Goal: Task Accomplishment & Management: Manage account settings

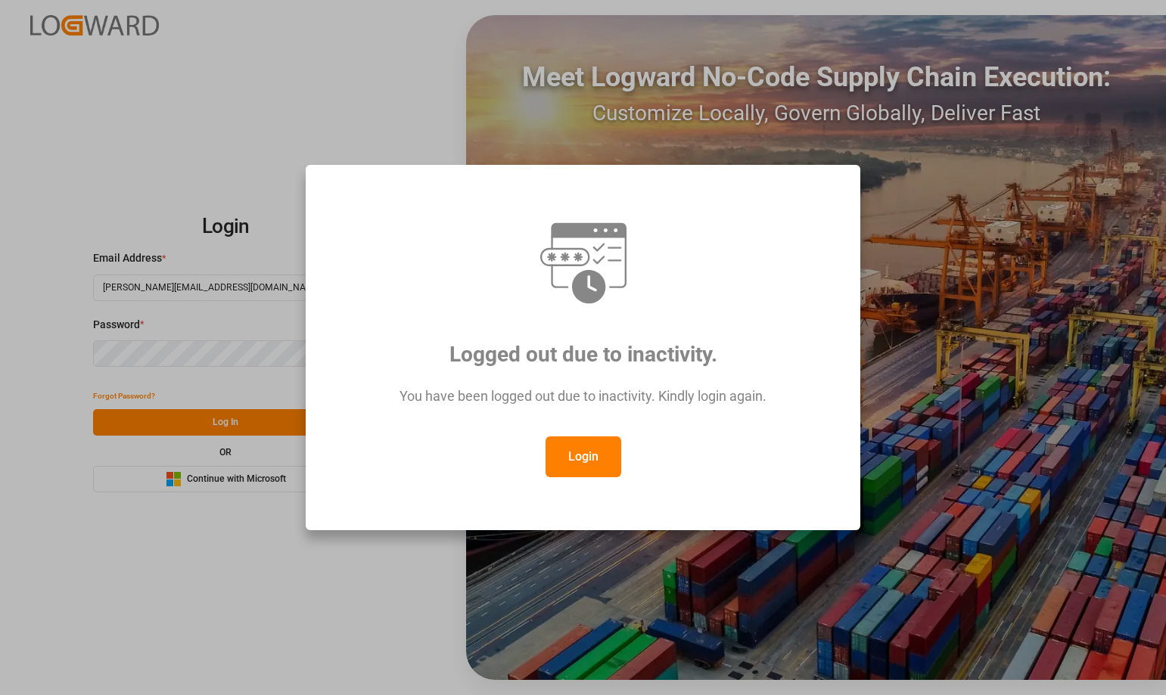
click at [593, 472] on button "Login" at bounding box center [584, 457] width 76 height 41
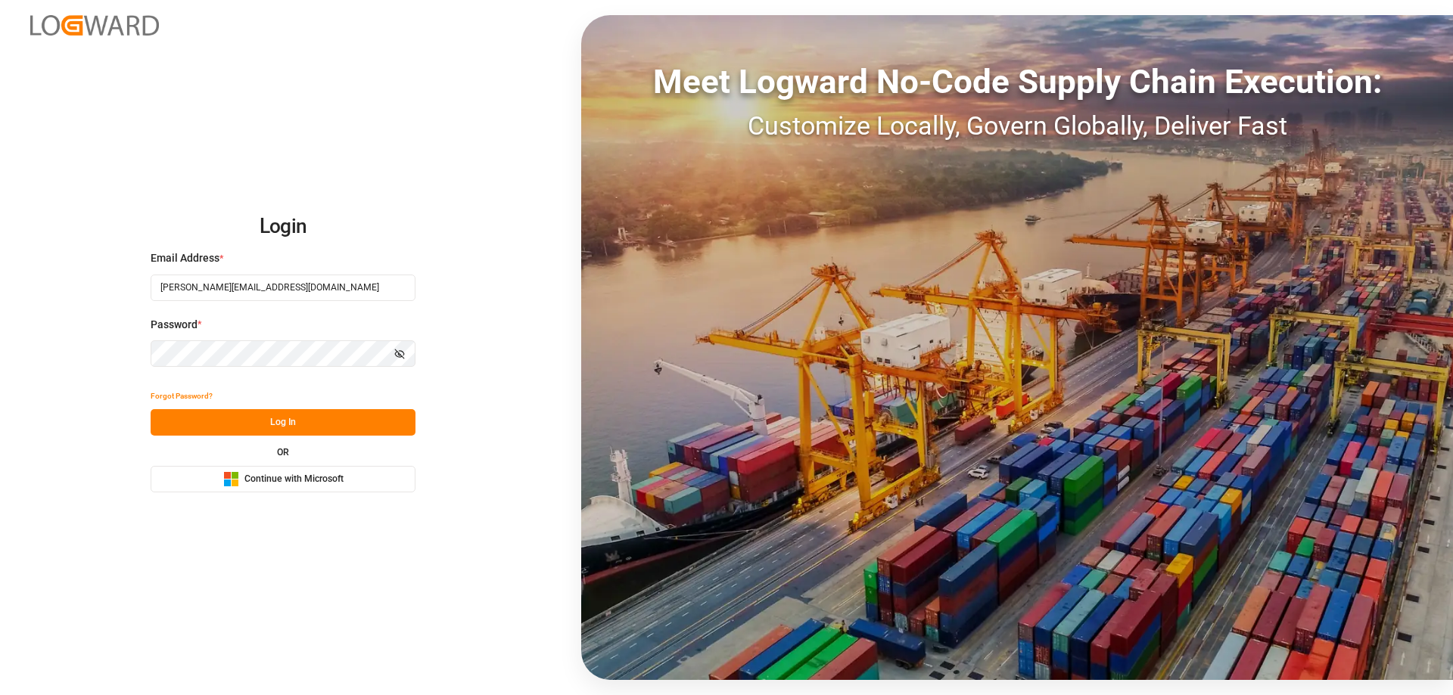
click at [313, 431] on button "Log In" at bounding box center [283, 422] width 265 height 26
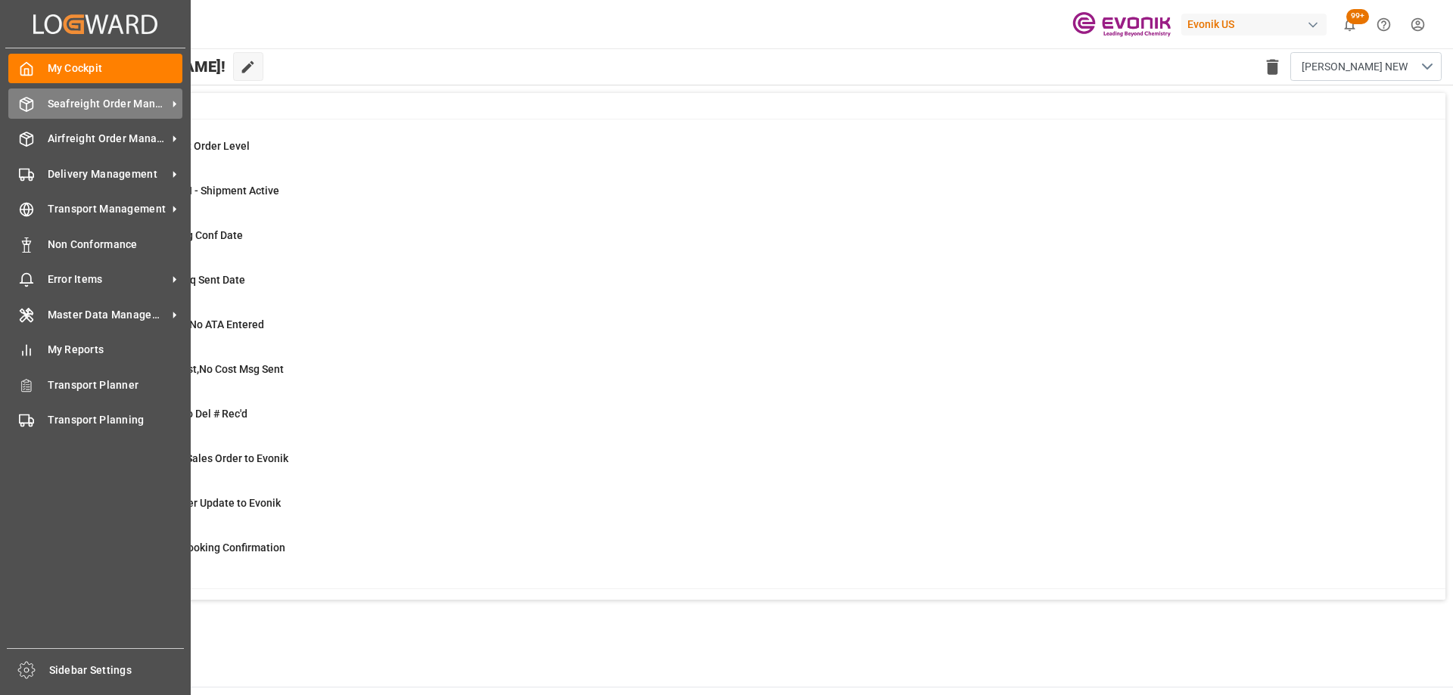
click at [21, 112] on div "Seafreight Order Management Seafreight Order Management" at bounding box center [95, 104] width 174 height 30
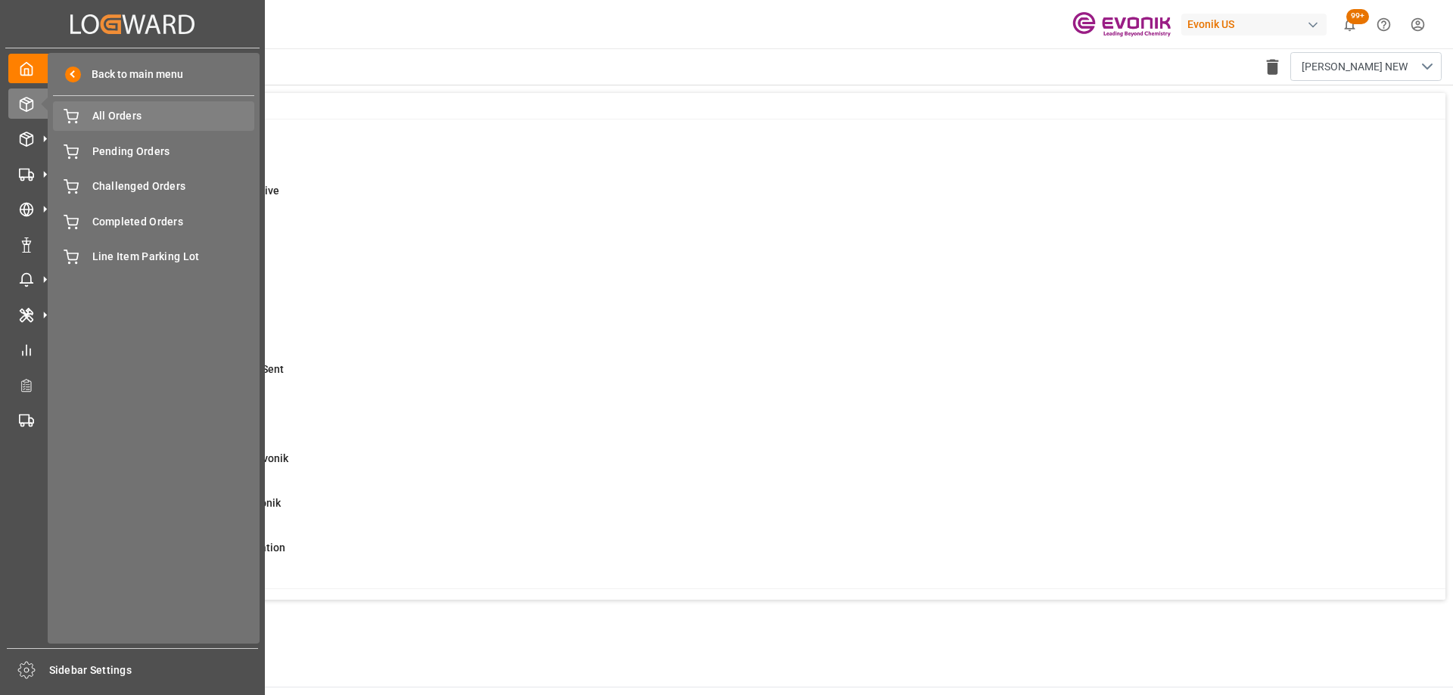
click at [142, 118] on span "All Orders" at bounding box center [173, 116] width 163 height 16
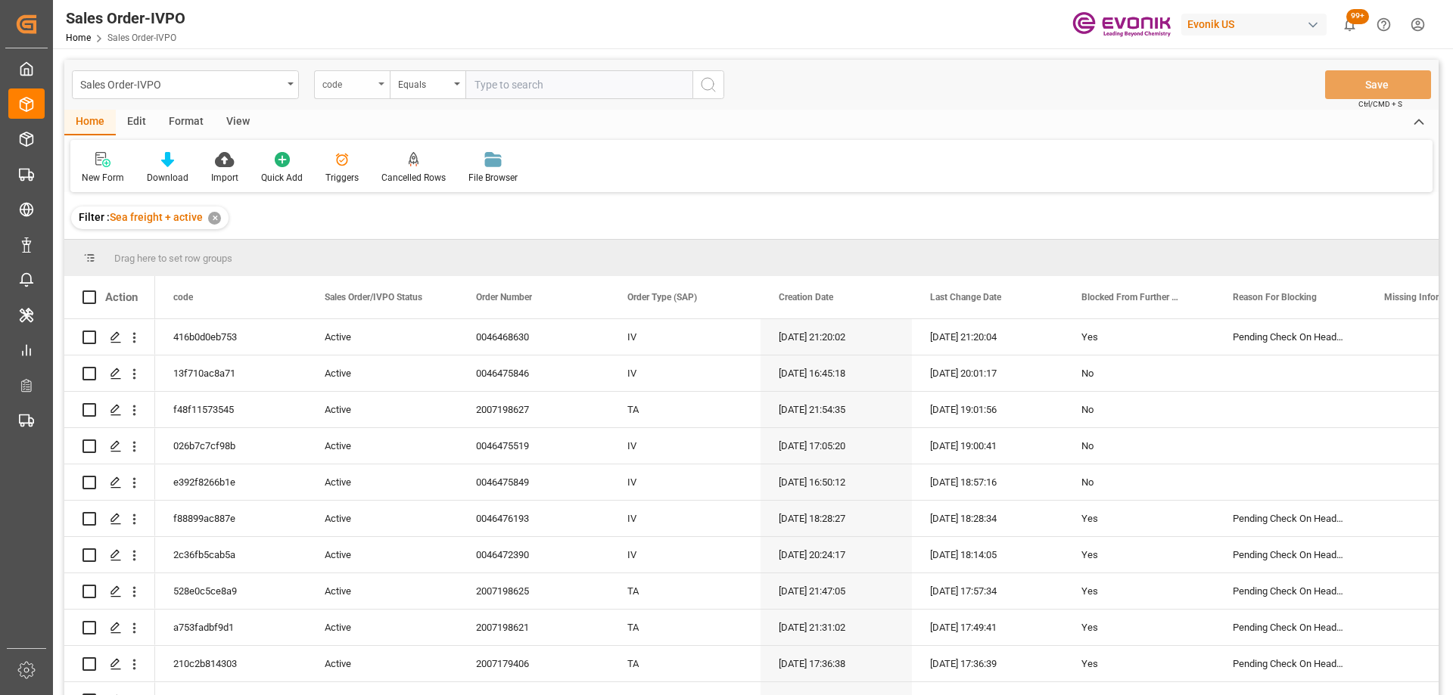
click at [354, 91] on div "code" at bounding box center [347, 82] width 51 height 17
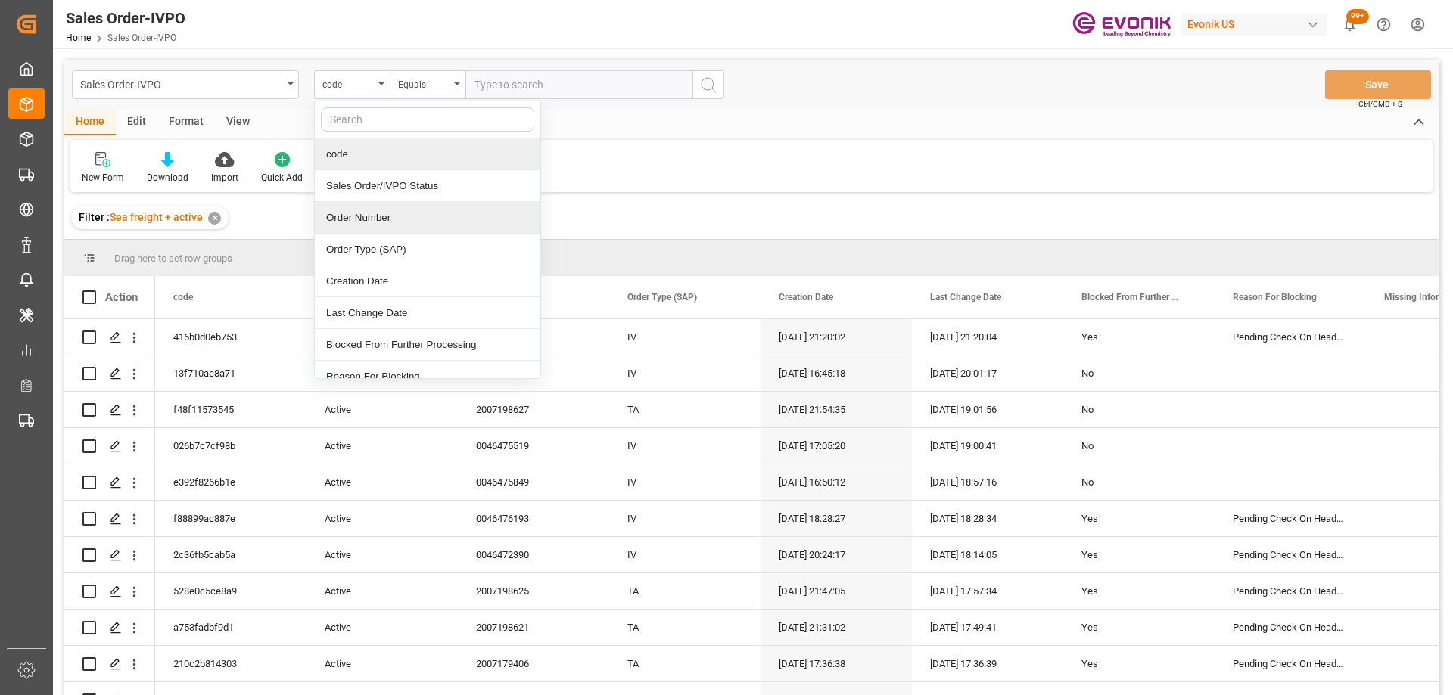
click at [372, 216] on div "Order Number" at bounding box center [428, 218] width 226 height 32
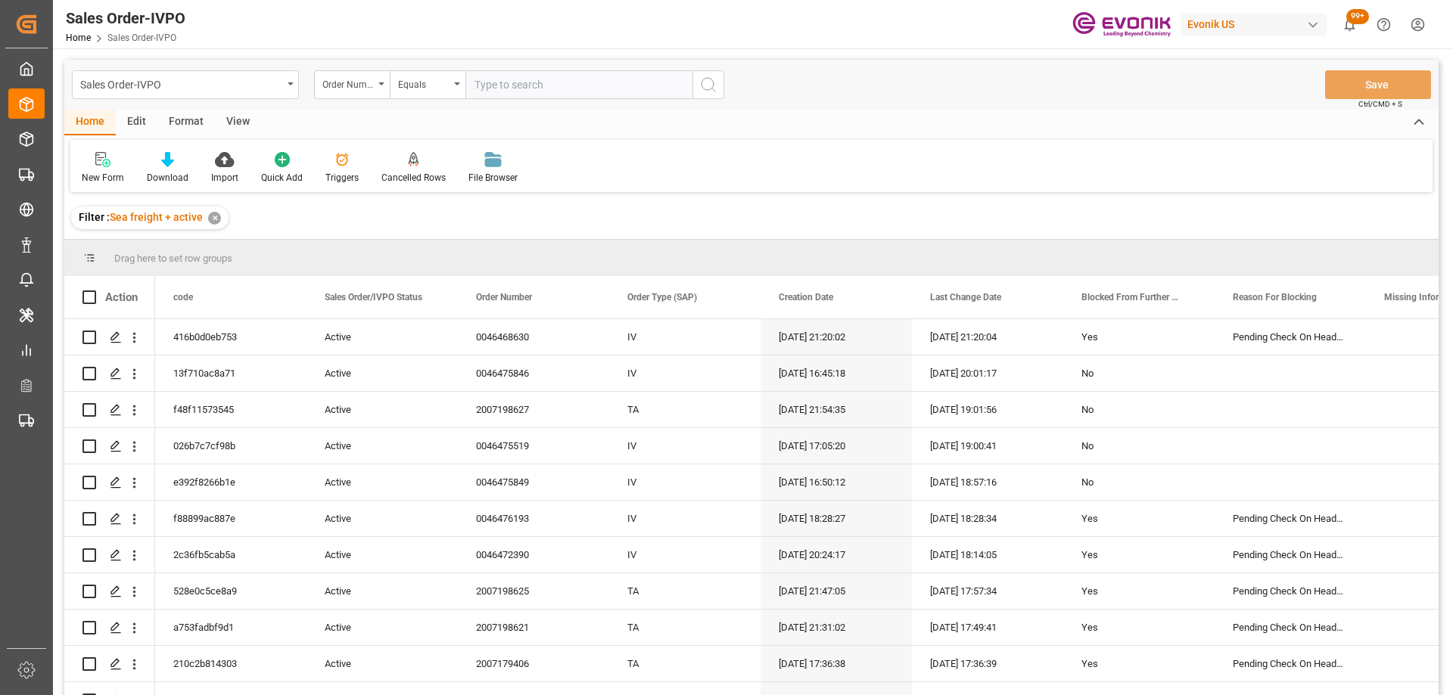
click at [532, 81] on input "text" at bounding box center [578, 84] width 227 height 29
paste input "0046461728"
type input "0046461728"
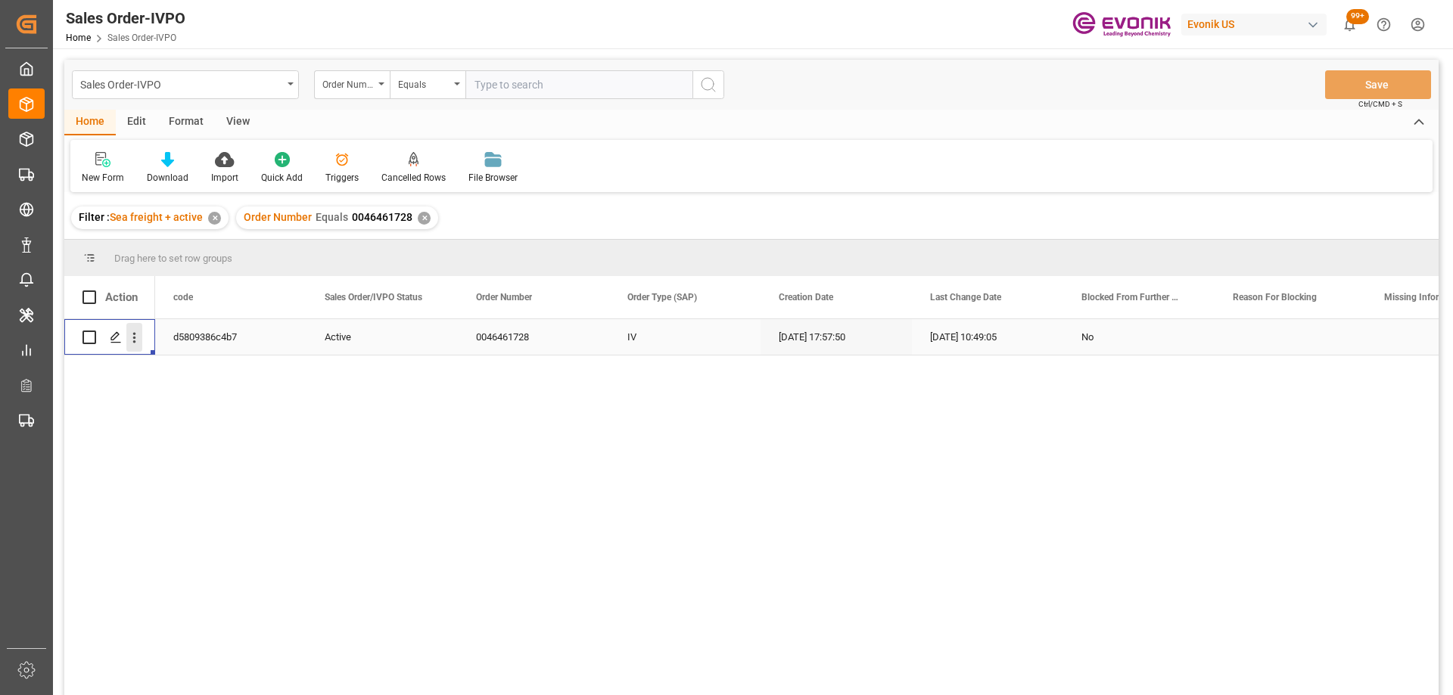
click at [137, 336] on icon "open menu" at bounding box center [134, 338] width 16 height 16
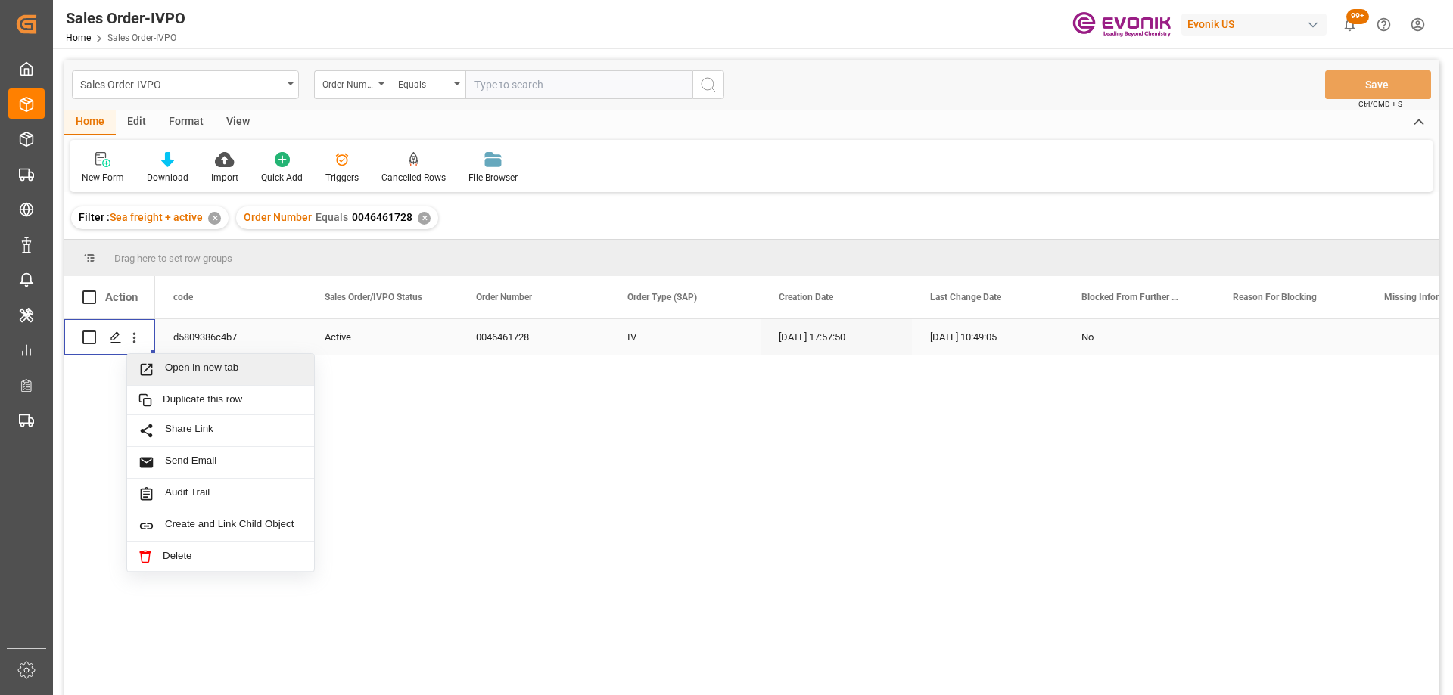
click at [191, 367] on span "Open in new tab" at bounding box center [234, 370] width 138 height 16
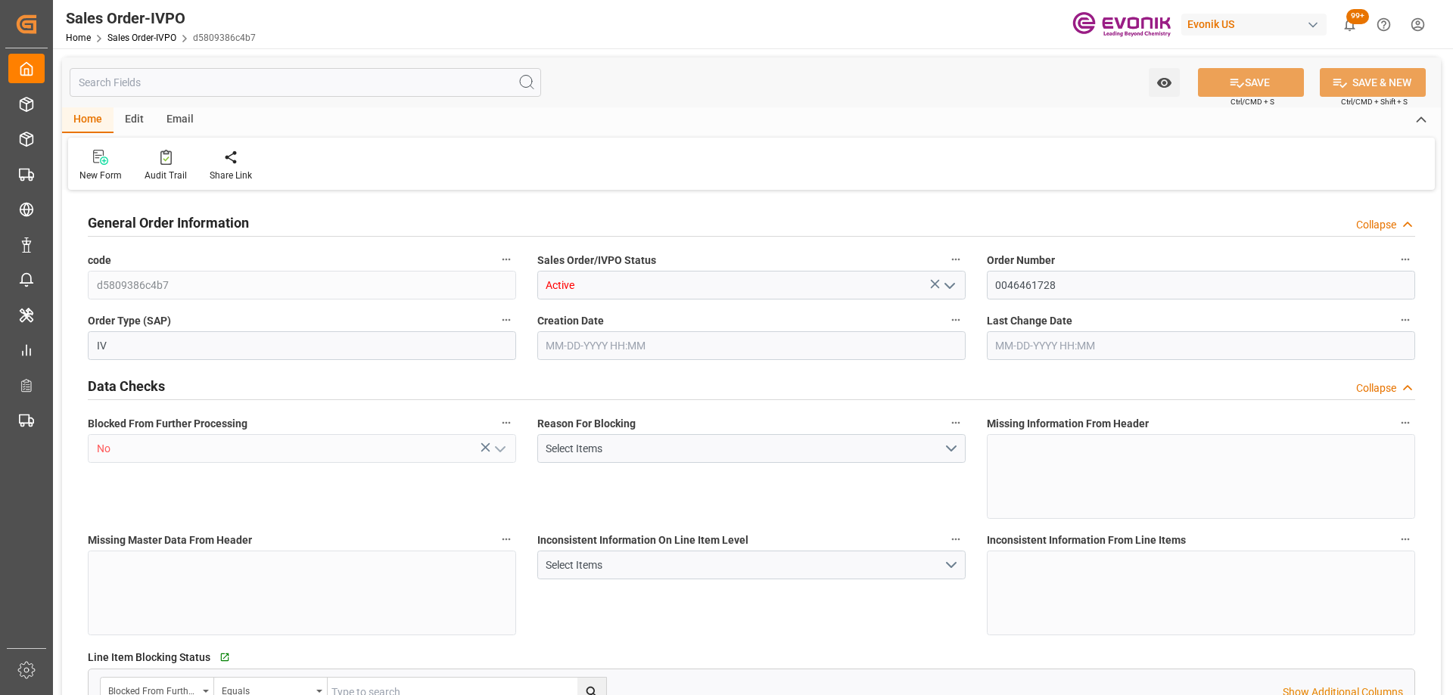
type input "JPYKK"
type input "0"
type input "1"
type input "2"
type input "19000"
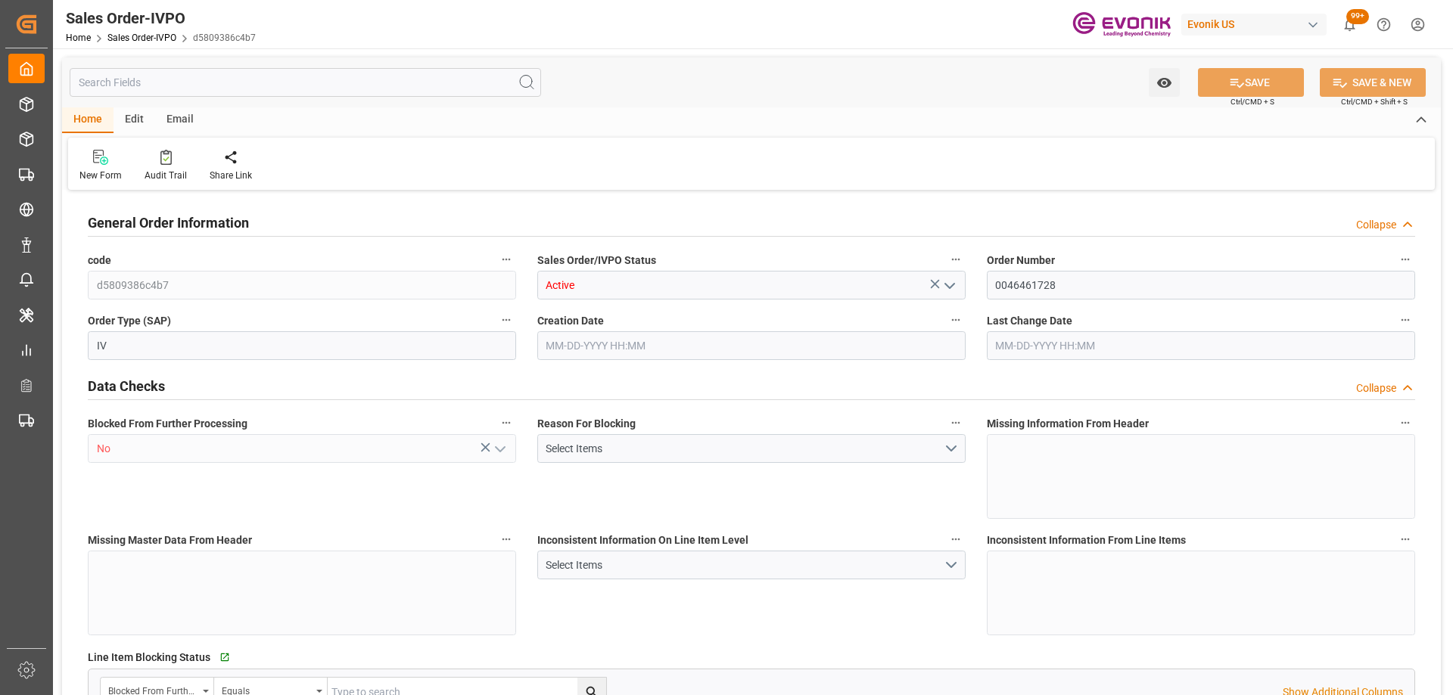
type input "0"
type input "17000"
type input "30"
type input "[DATE] 17:57"
type input "[DATE] 10:49"
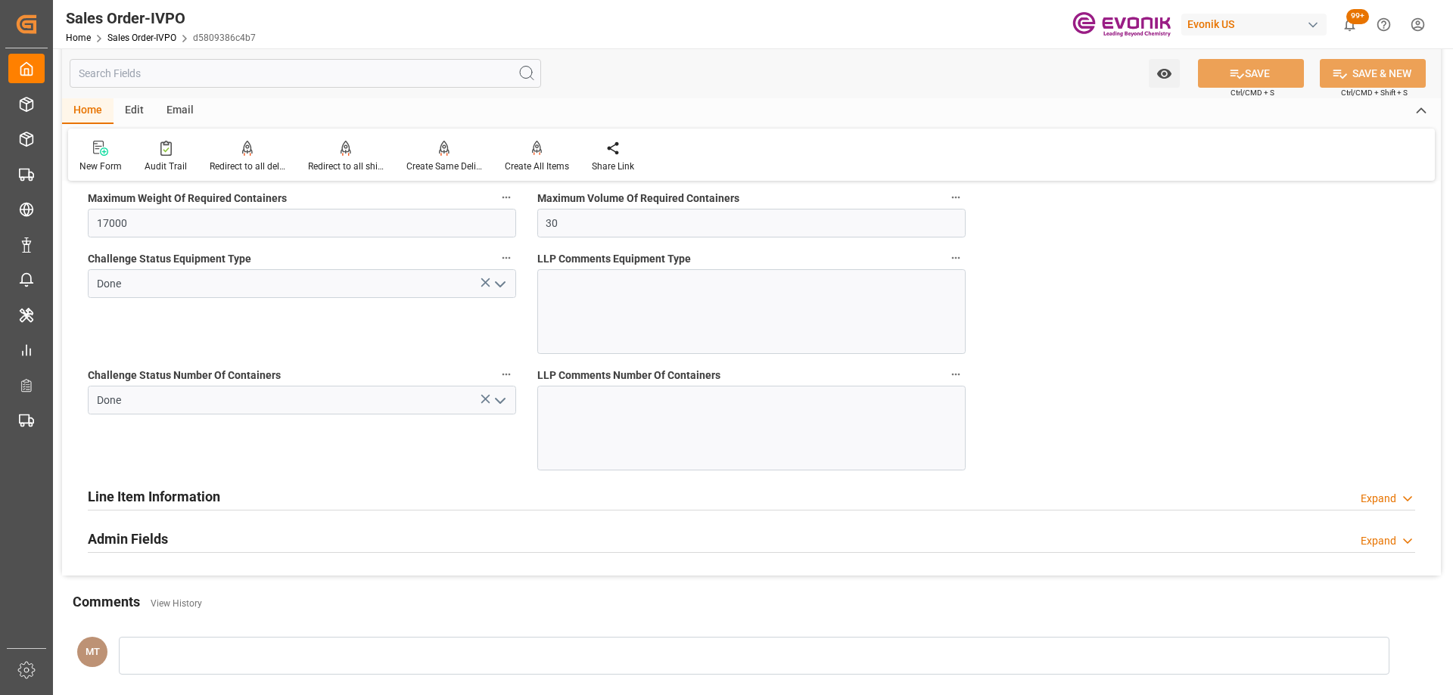
scroll to position [3027, 0]
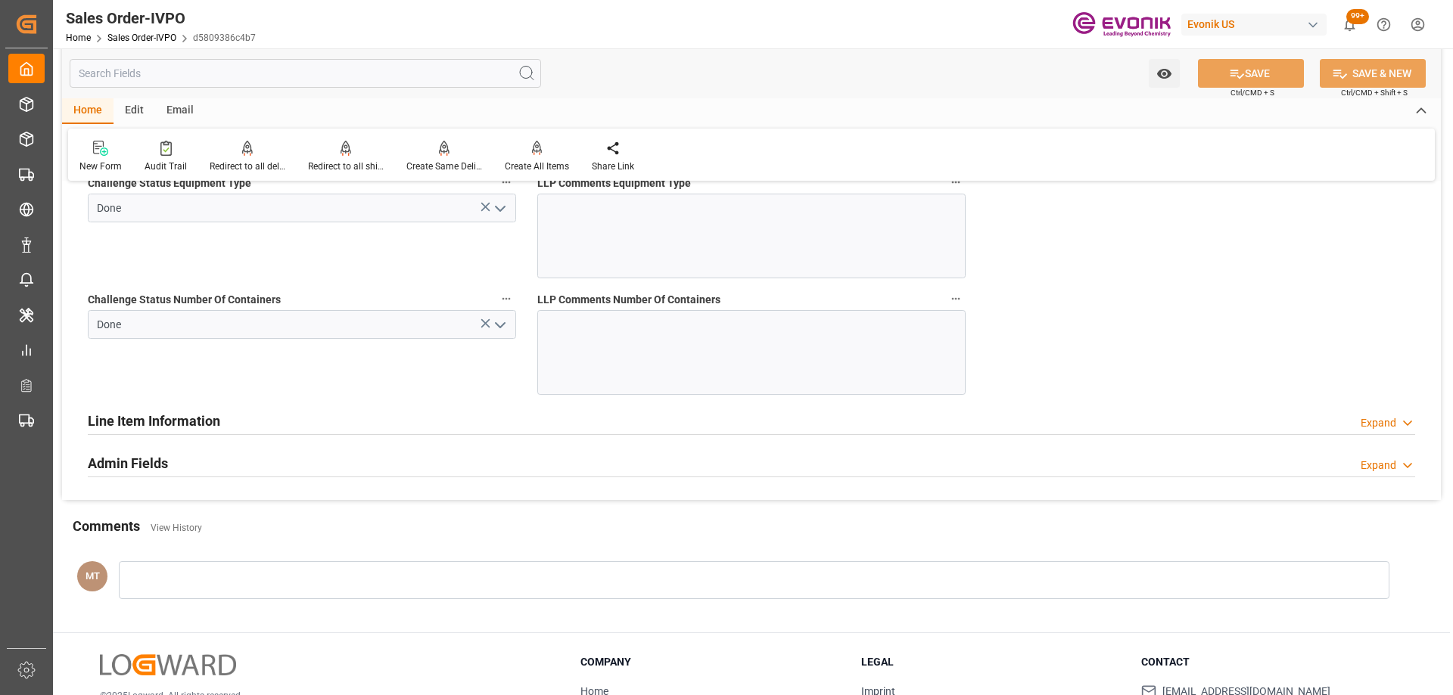
click at [305, 75] on input "text" at bounding box center [305, 73] width 471 height 29
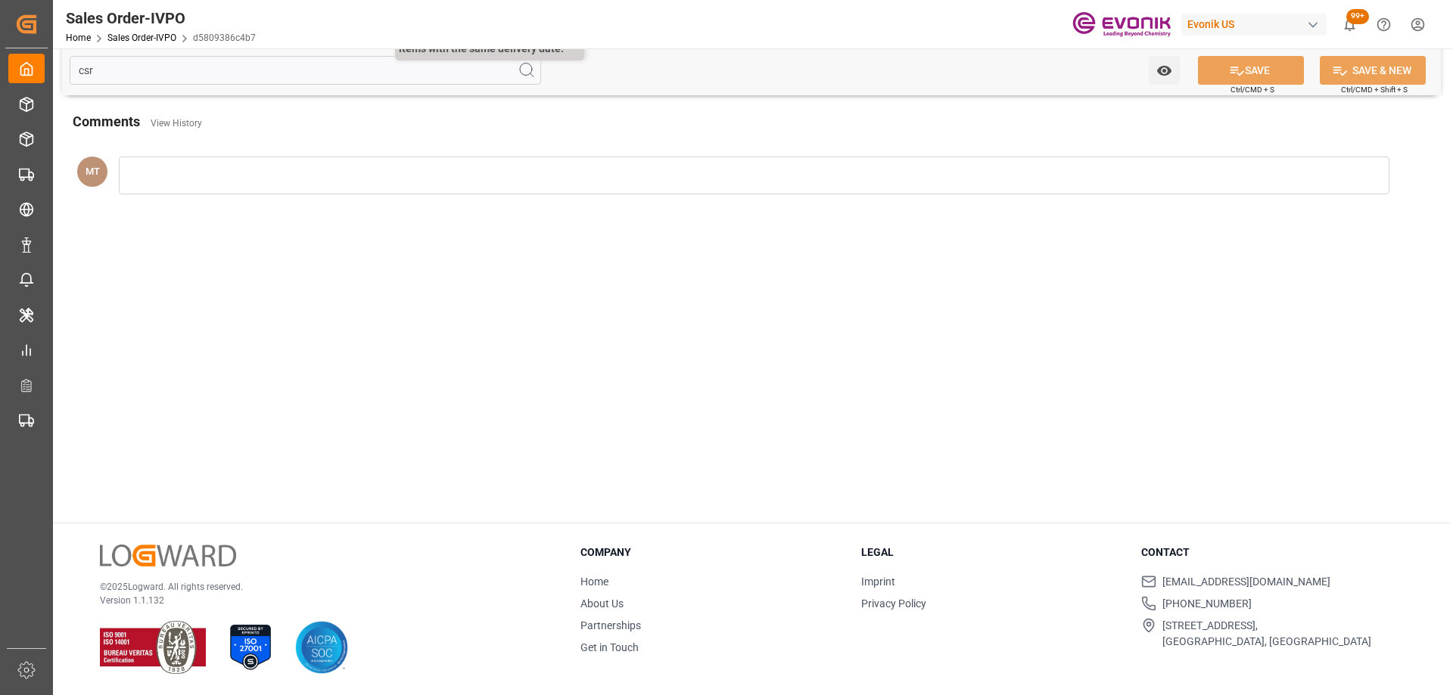
scroll to position [0, 0]
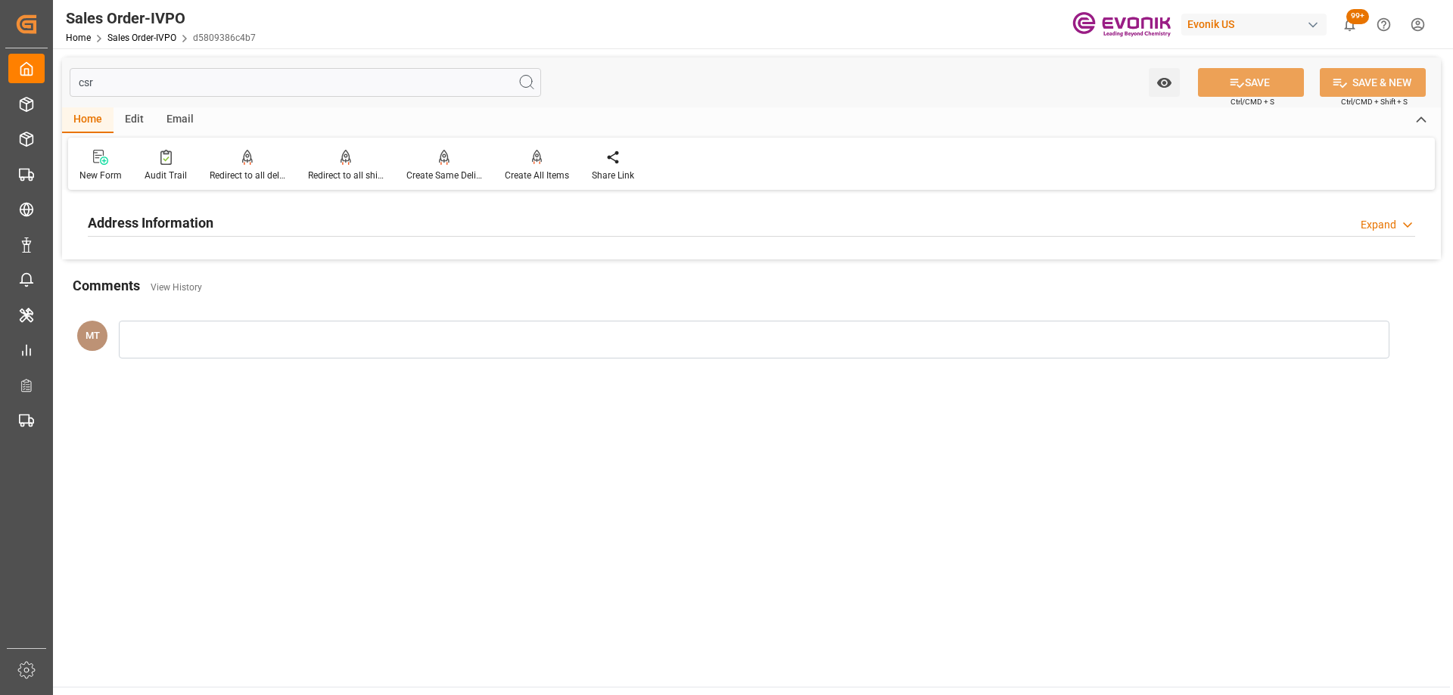
click at [430, 221] on div "Address Information Expand" at bounding box center [751, 221] width 1327 height 29
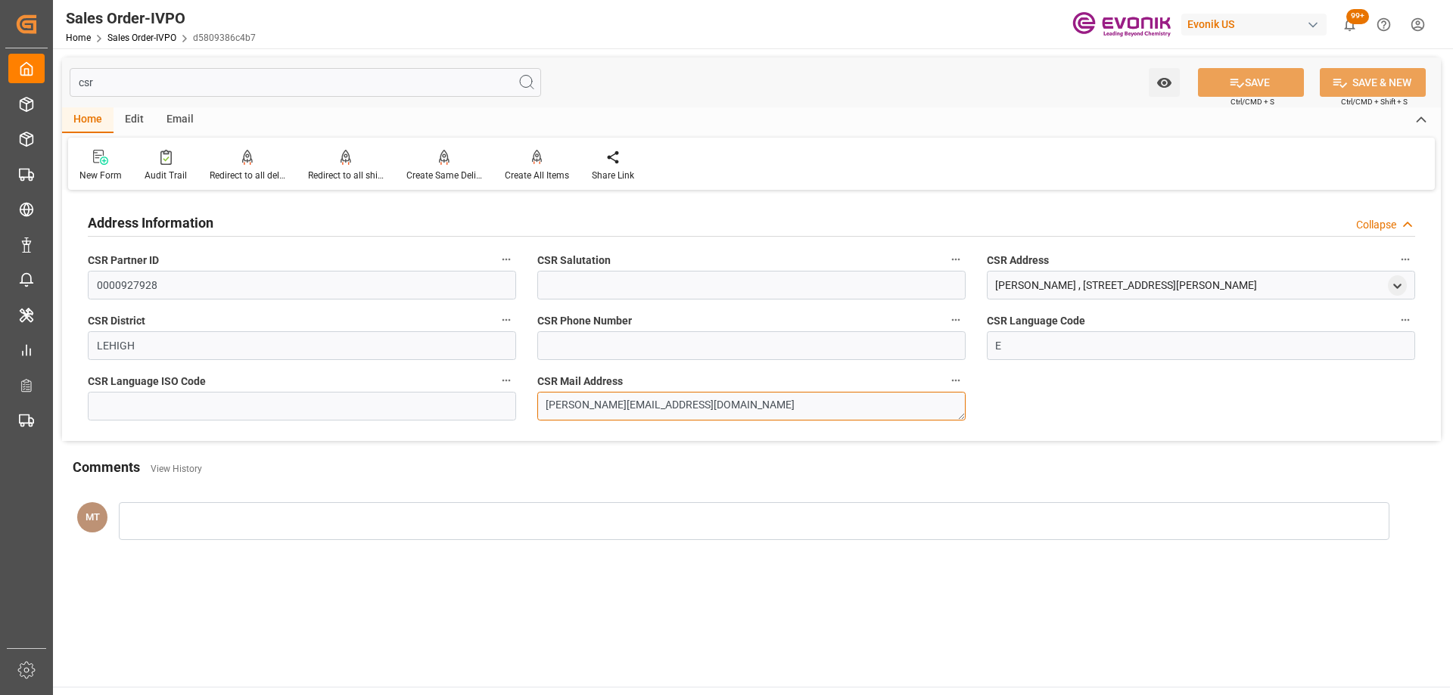
drag, startPoint x: 758, startPoint y: 411, endPoint x: 502, endPoint y: 410, distance: 256.5
click at [502, 410] on div "Address Information Collapse CSR Partner ID 0000927928 CSR Salutation CSR Addre…" at bounding box center [751, 317] width 1379 height 247
click at [390, 81] on input "csr" at bounding box center [305, 82] width 471 height 29
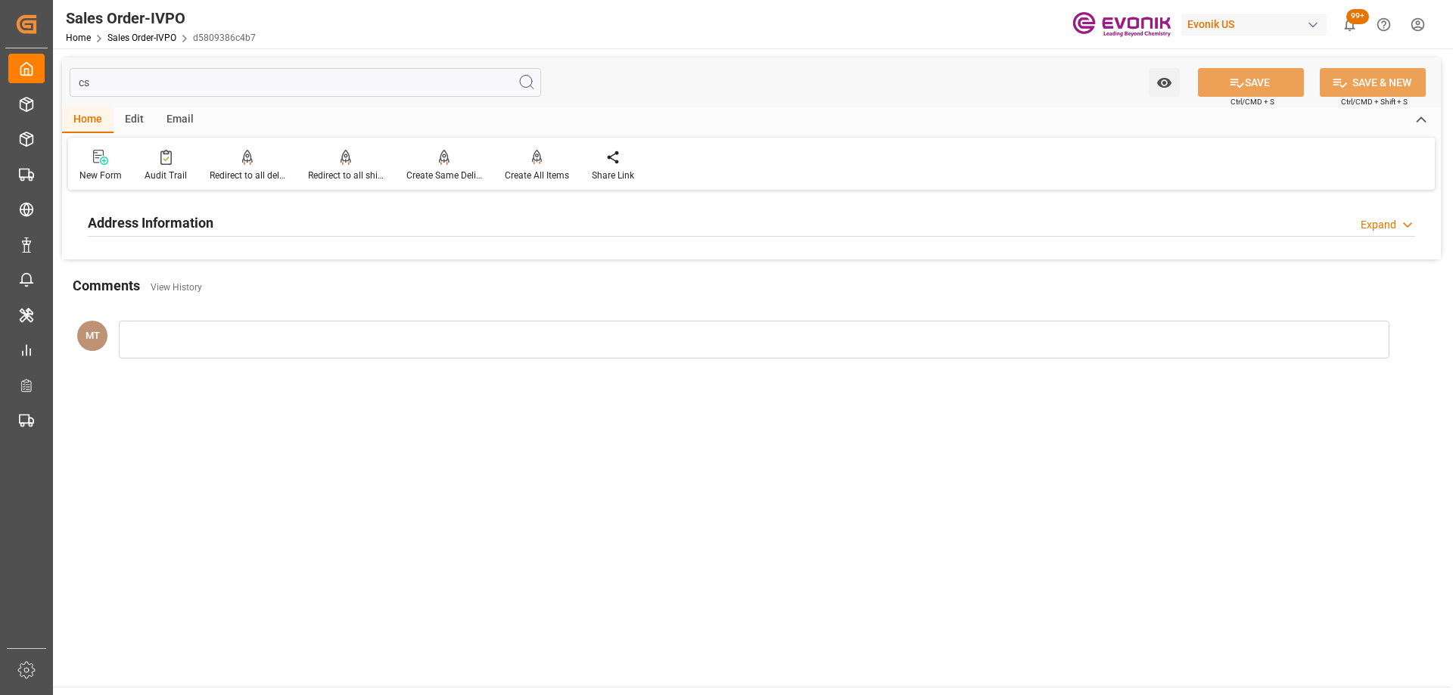
type input "c"
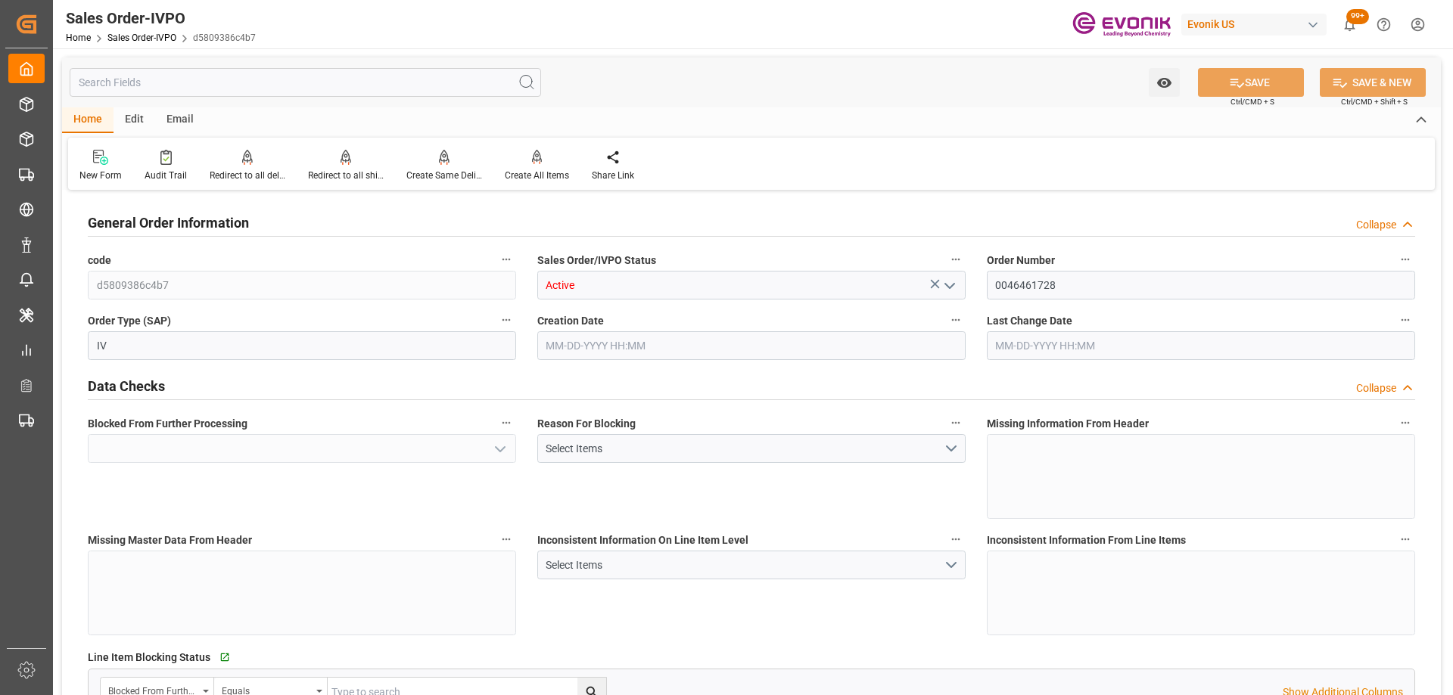
type input "No"
type input "JPYKK"
type input "0"
type input "Done"
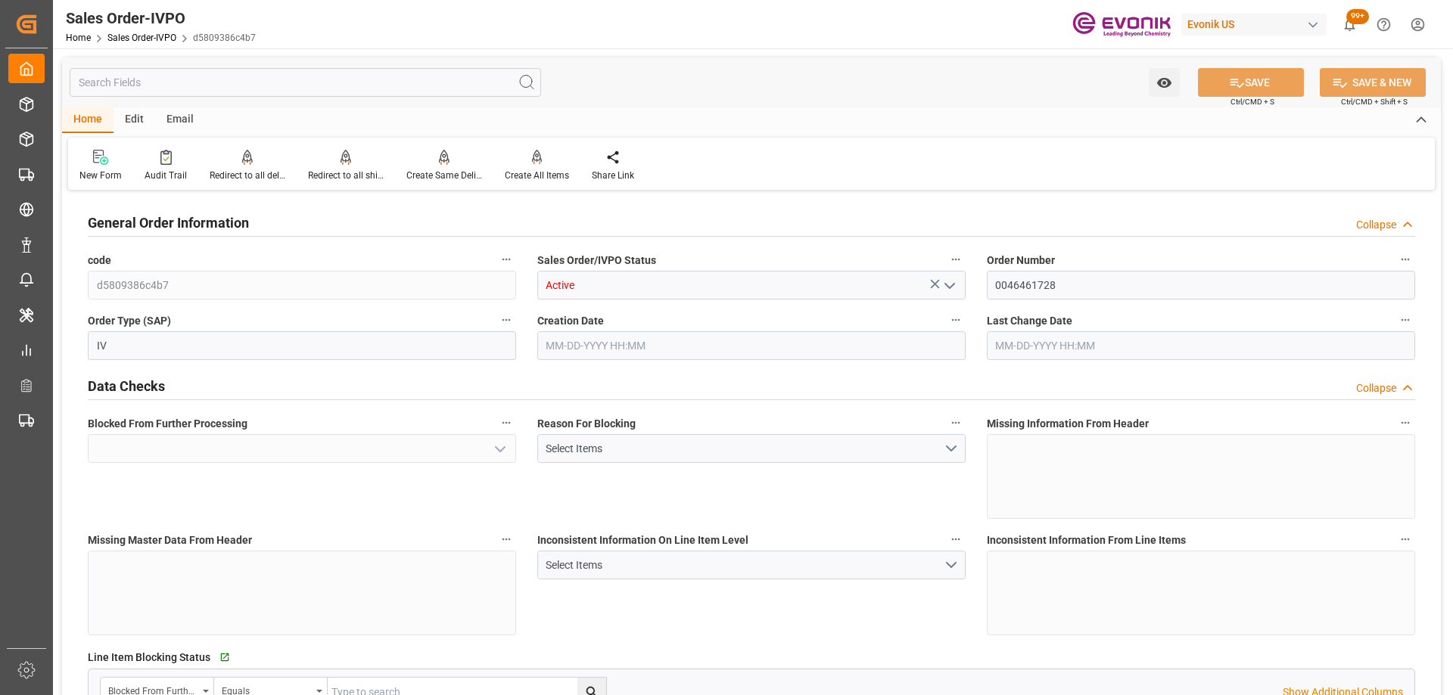
type input "1"
type input "2"
type input "19000"
type input "0"
type input "17000"
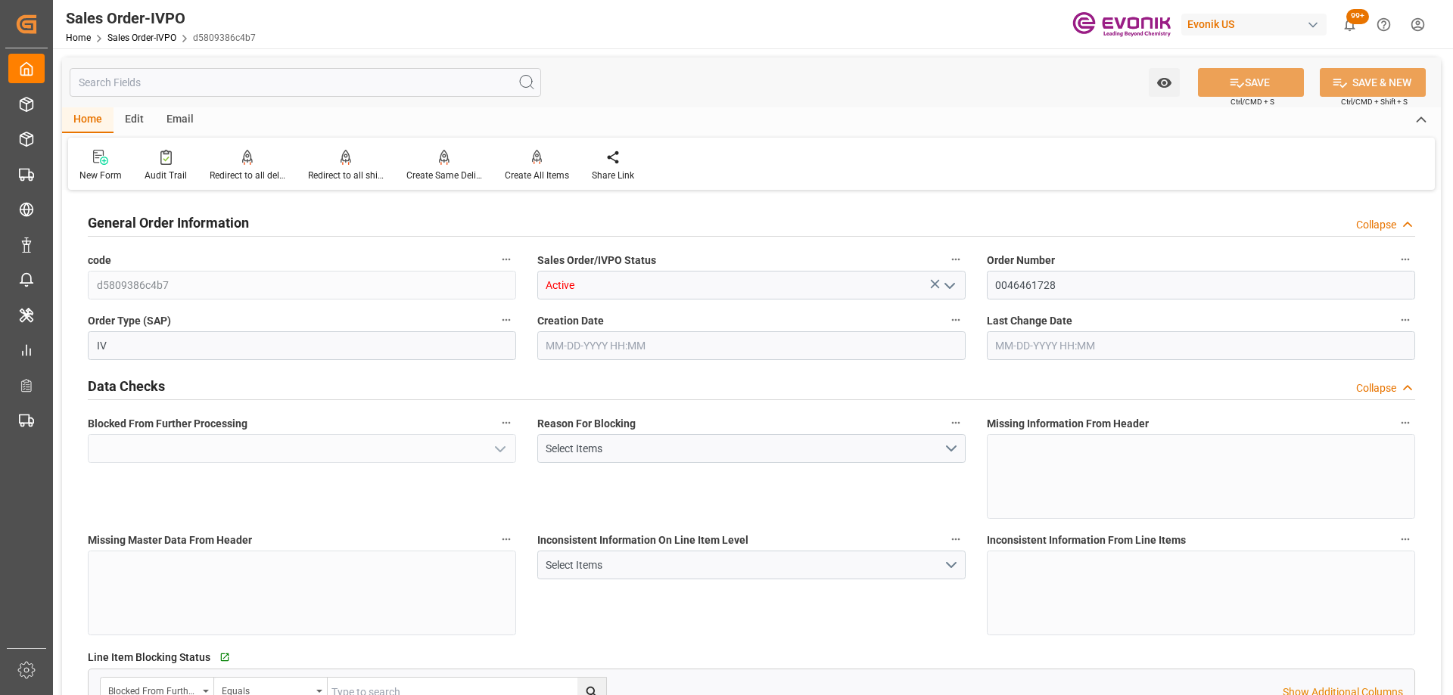
type input "30"
type input "Done"
type input "[DATE] 17:57"
type input "[DATE] 10:49"
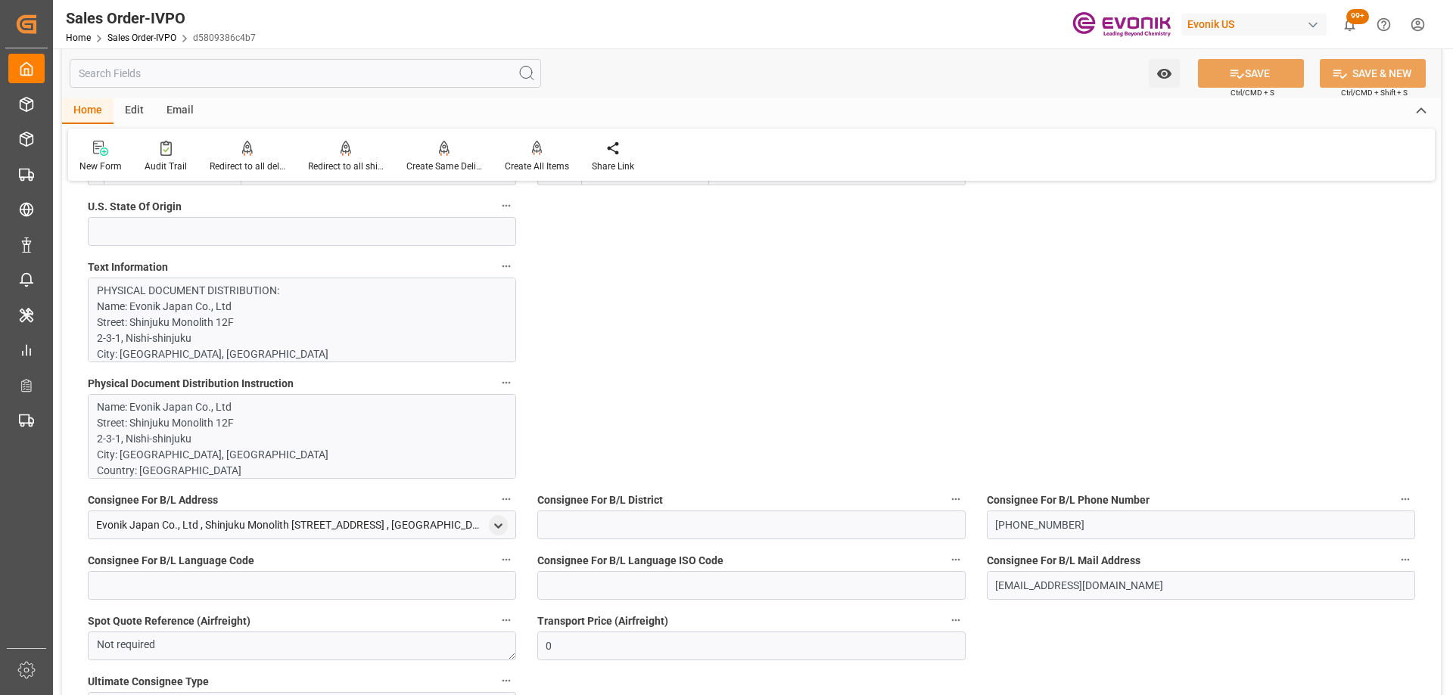
scroll to position [1135, 0]
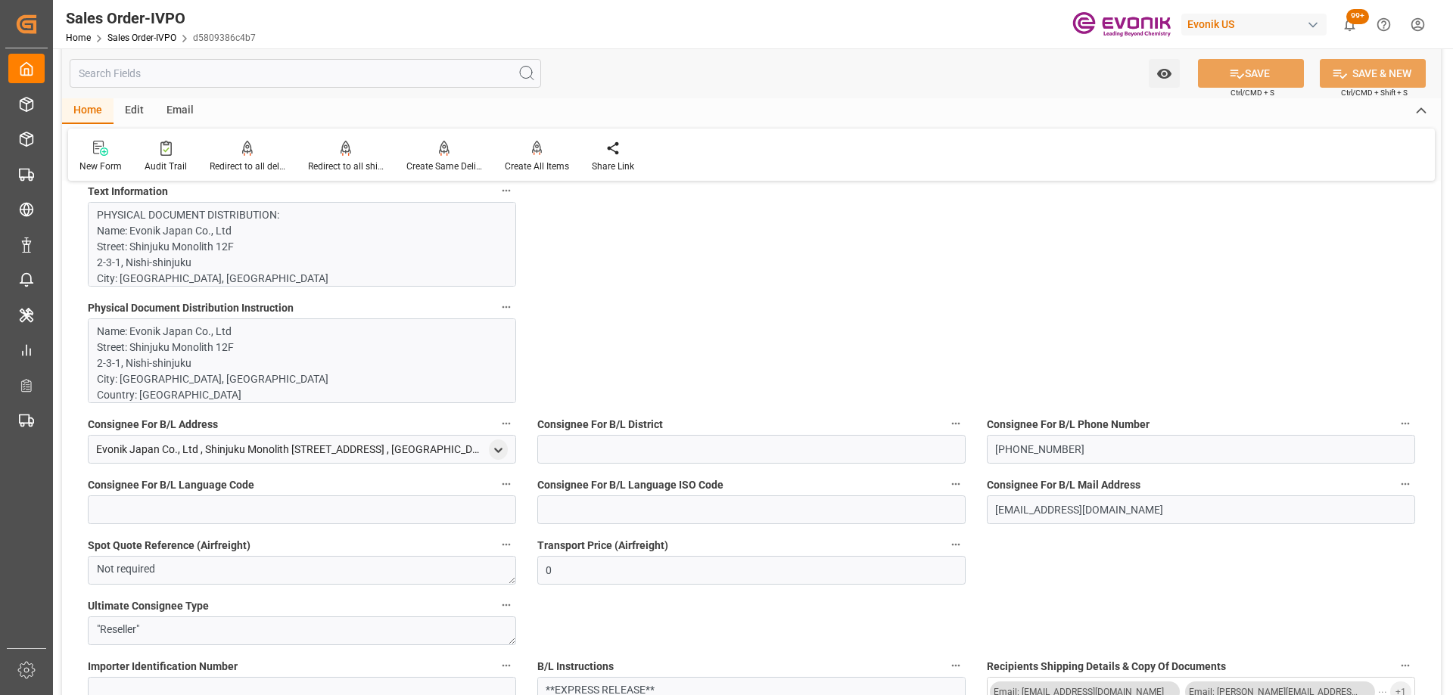
click at [319, 357] on p "Name: Evonik Japan Co., Ltd Street: [STREET_ADDRESS] Country: [GEOGRAPHIC_DATA]…" at bounding box center [296, 475] width 399 height 302
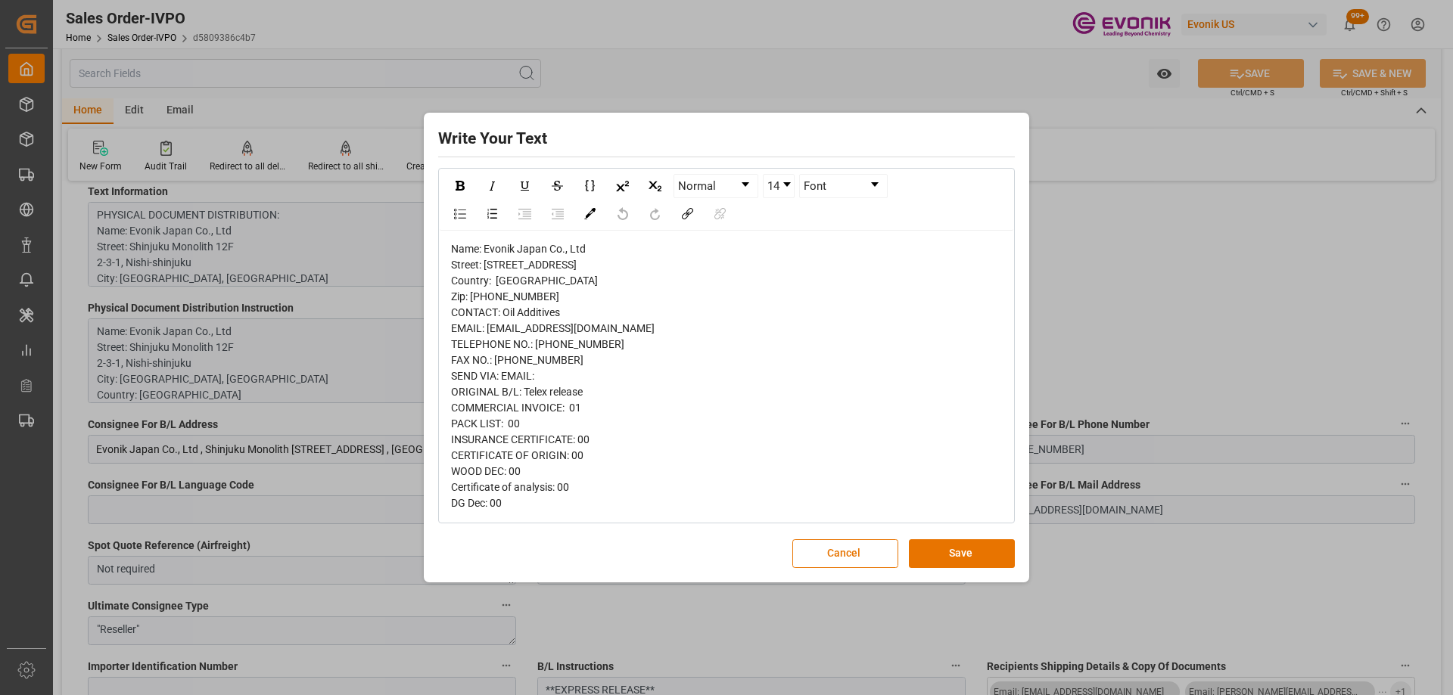
click at [831, 579] on div "Write Your Text Normal 14 Font Name: Evonik [GEOGRAPHIC_DATA] Co., Ltd [STREET_…" at bounding box center [727, 348] width 598 height 462
click at [819, 567] on button "Cancel" at bounding box center [845, 554] width 106 height 29
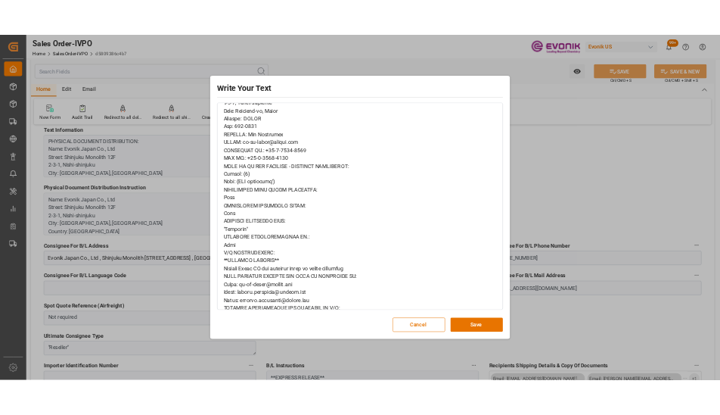
scroll to position [686, 0]
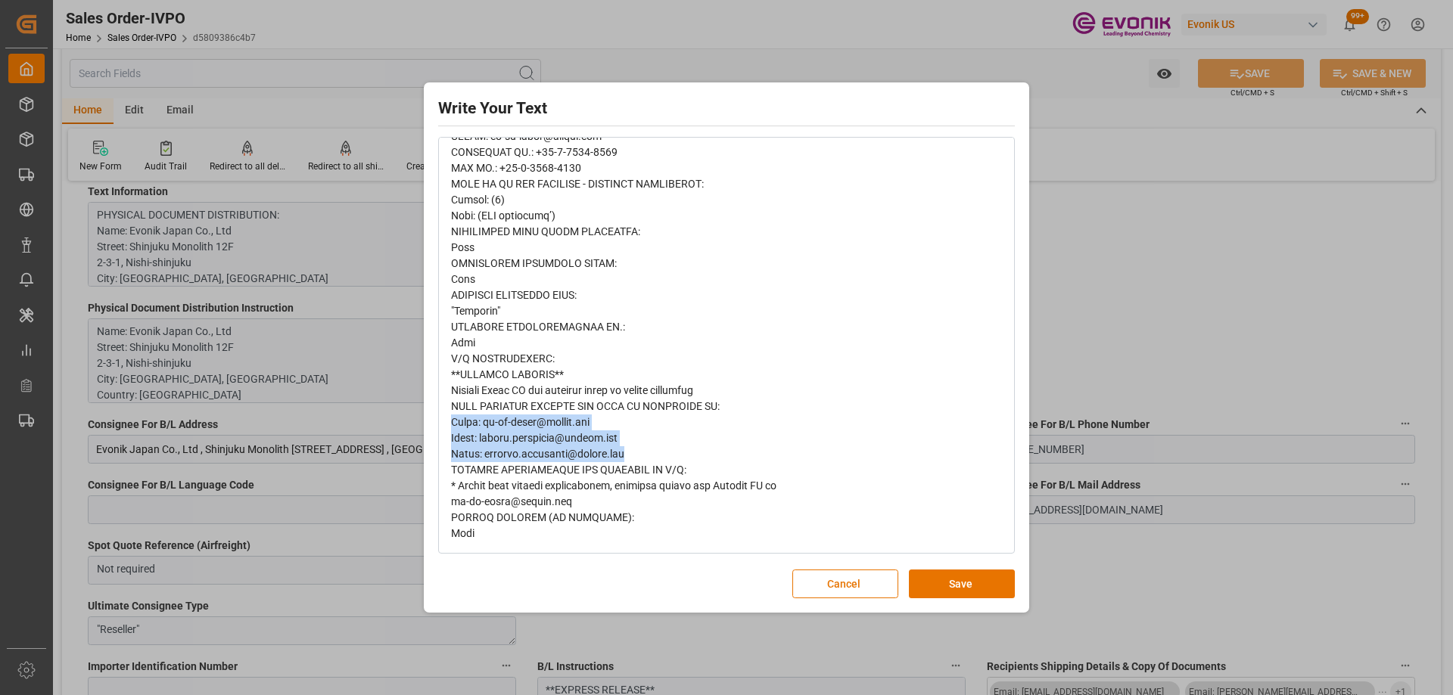
drag, startPoint x: 694, startPoint y: 456, endPoint x: 437, endPoint y: 424, distance: 258.5
click at [437, 424] on div "Write Your Text Normal 14 Font Cancel Save" at bounding box center [727, 348] width 598 height 524
copy span "Email: [EMAIL_ADDRESS][DOMAIN_NAME] Email: [PERSON_NAME][EMAIL_ADDRESS][PERSON_…"
click at [856, 586] on button "Cancel" at bounding box center [845, 584] width 106 height 29
